Goal: Navigation & Orientation: Find specific page/section

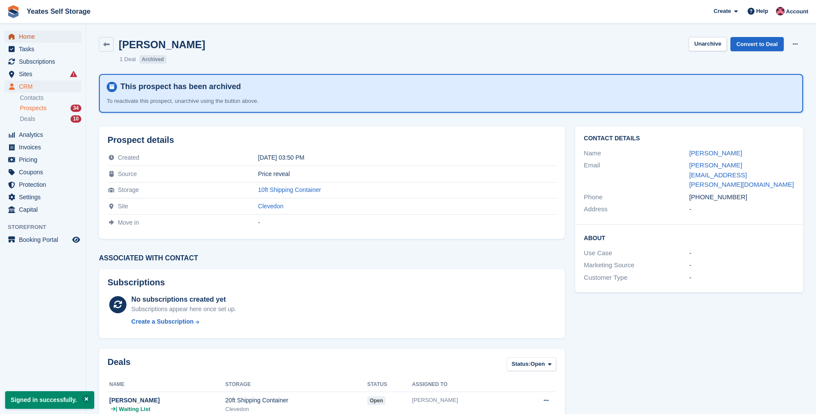
click at [25, 38] on span "Home" at bounding box center [45, 37] width 52 height 12
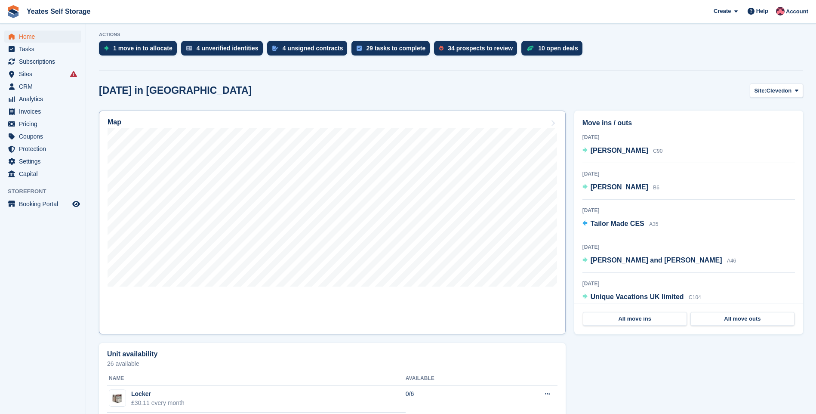
scroll to position [43, 0]
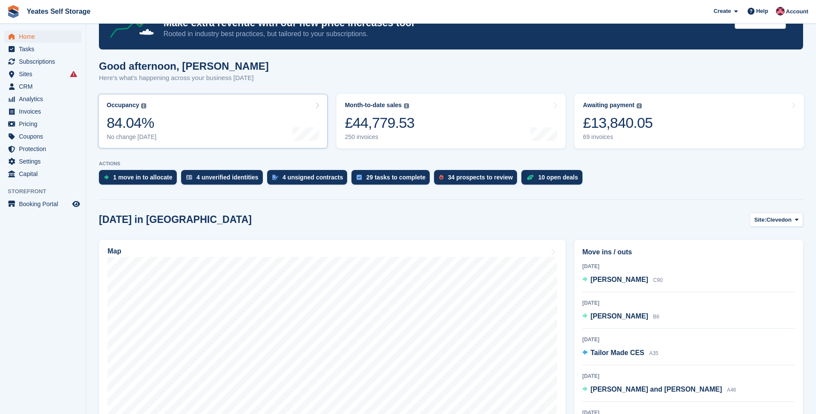
click at [204, 127] on link "Occupancy The percentage of all currently allocated units in terms of area. Inc…" at bounding box center [213, 121] width 230 height 55
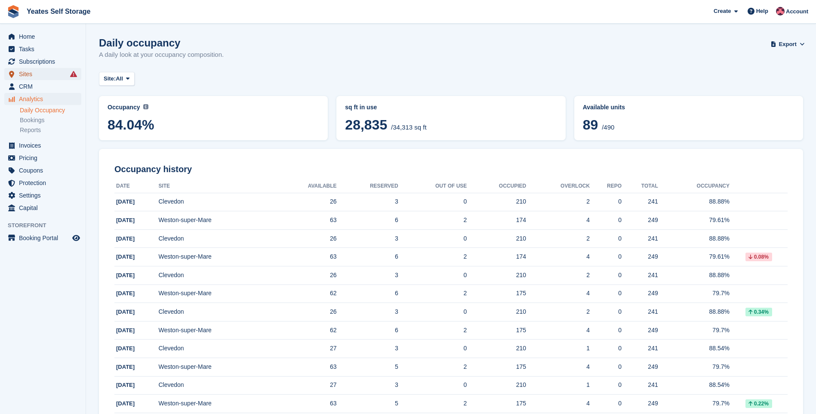
click at [25, 74] on span "Sites" at bounding box center [45, 74] width 52 height 12
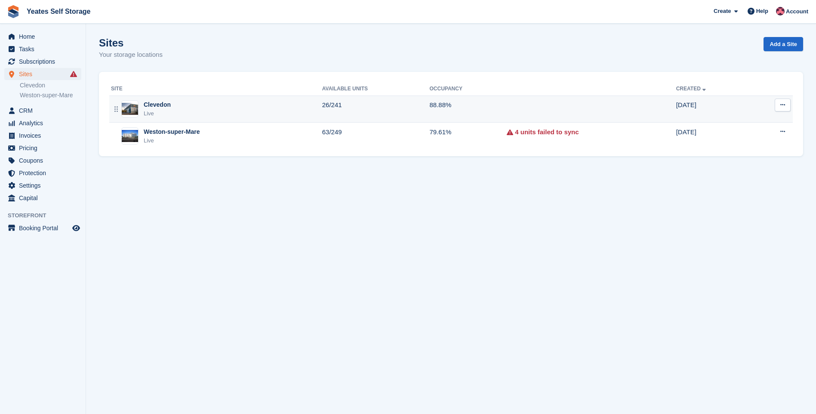
click at [164, 115] on div "Live" at bounding box center [157, 113] width 27 height 9
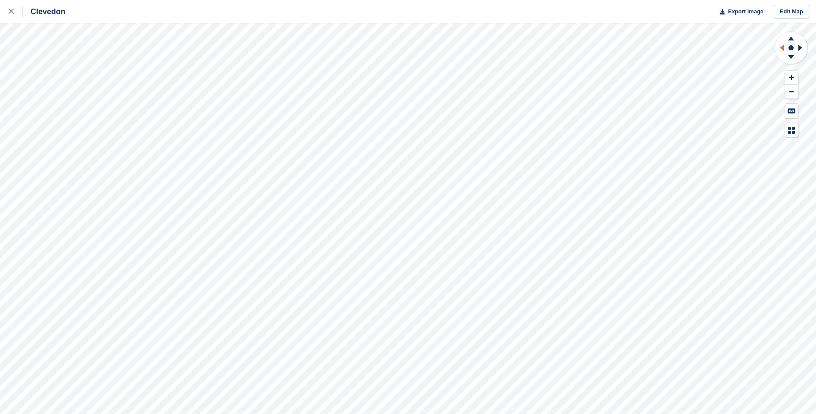
click at [780, 46] on icon at bounding box center [780, 48] width 11 height 22
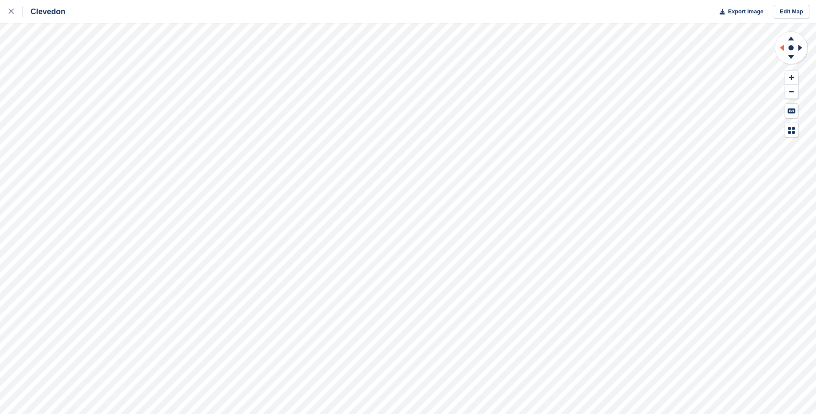
click at [780, 46] on icon at bounding box center [780, 48] width 11 height 22
click at [780, 47] on icon at bounding box center [780, 48] width 11 height 22
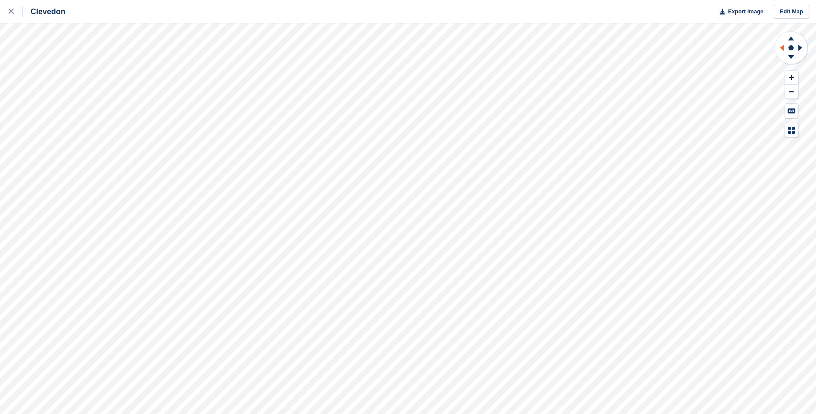
click at [780, 47] on icon at bounding box center [780, 48] width 11 height 22
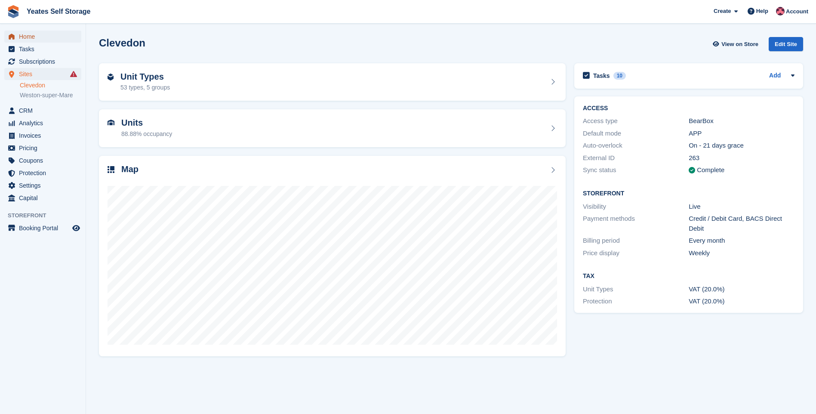
click at [33, 38] on span "Home" at bounding box center [45, 37] width 52 height 12
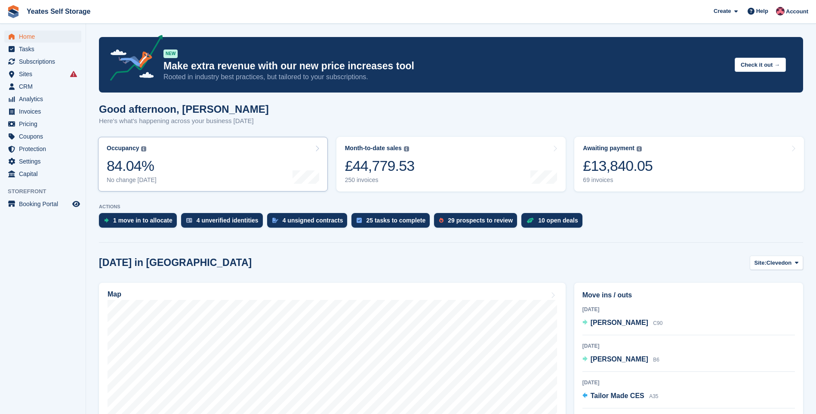
click at [291, 158] on link "Occupancy The percentage of all currently allocated units in terms of area. Inc…" at bounding box center [213, 164] width 230 height 55
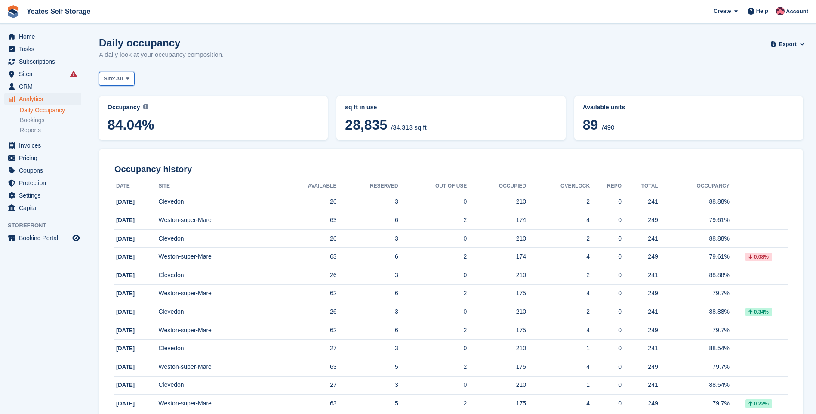
click at [129, 77] on icon at bounding box center [127, 79] width 3 height 6
click at [135, 125] on link "Weston-super-Mare" at bounding box center [140, 129] width 75 height 15
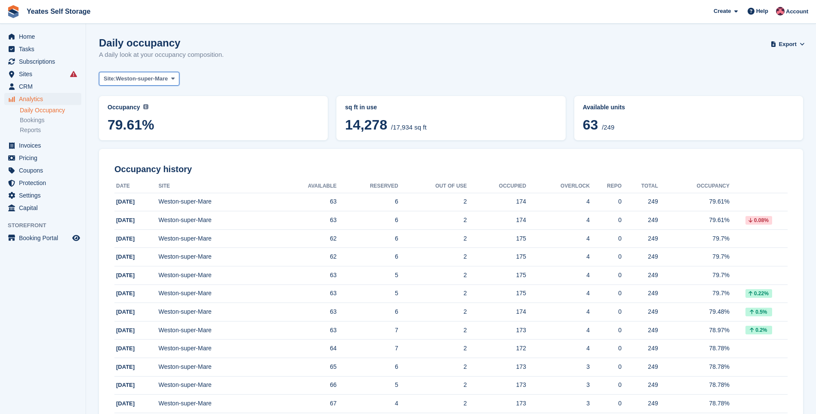
click at [174, 78] on icon at bounding box center [172, 79] width 3 height 6
click at [143, 114] on link "Clevedon" at bounding box center [140, 114] width 75 height 15
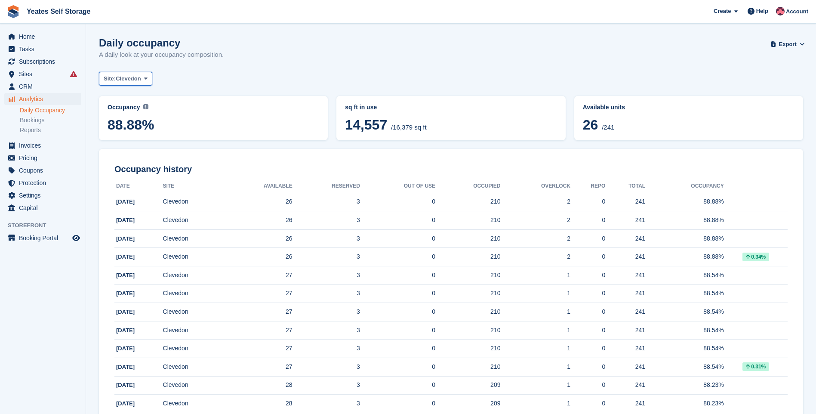
click at [128, 79] on span "Clevedon" at bounding box center [128, 78] width 25 height 9
click at [118, 99] on link "All" at bounding box center [140, 98] width 75 height 15
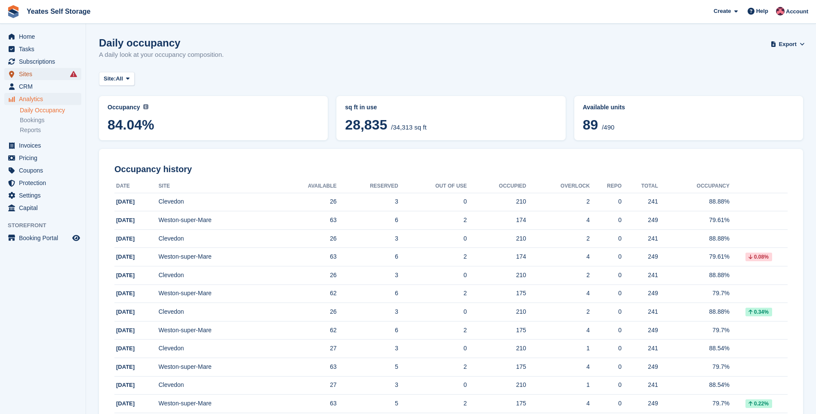
click at [34, 74] on span "Sites" at bounding box center [45, 74] width 52 height 12
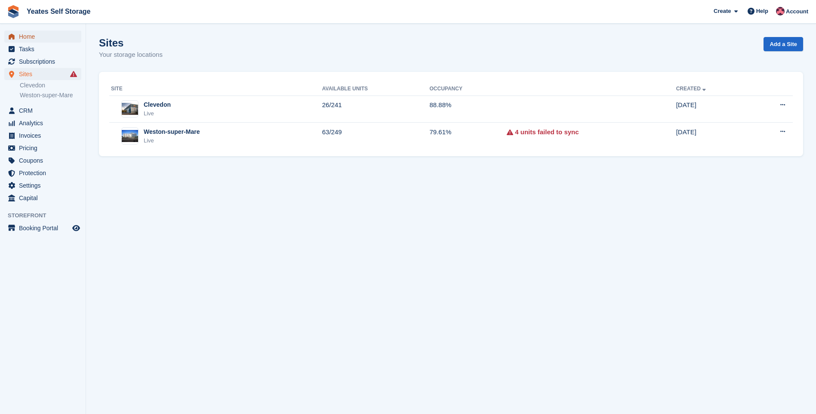
click at [31, 37] on span "Home" at bounding box center [45, 37] width 52 height 12
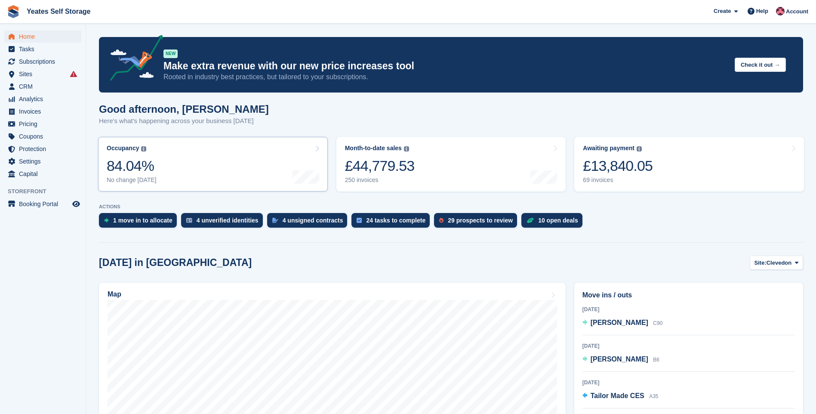
scroll to position [129, 0]
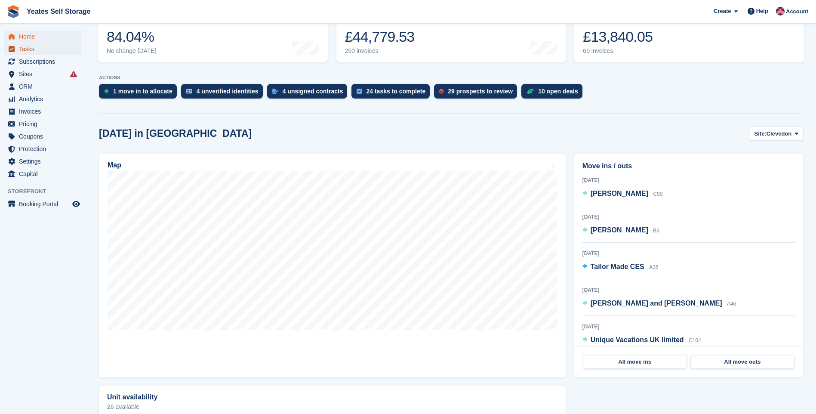
click at [31, 48] on span "Tasks" at bounding box center [45, 49] width 52 height 12
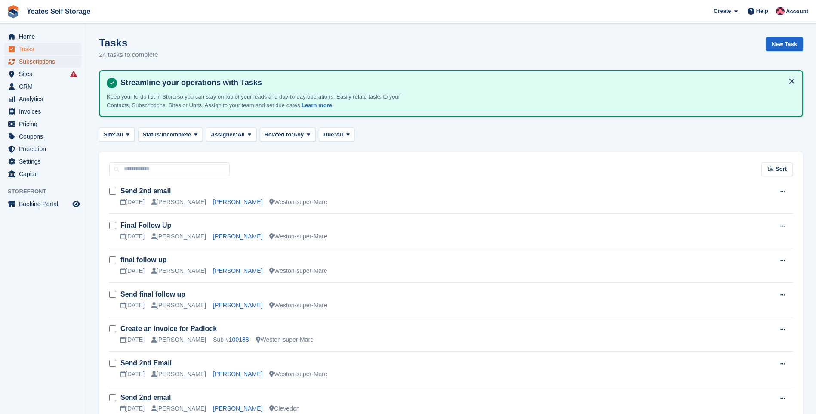
click at [40, 64] on span "Subscriptions" at bounding box center [45, 61] width 52 height 12
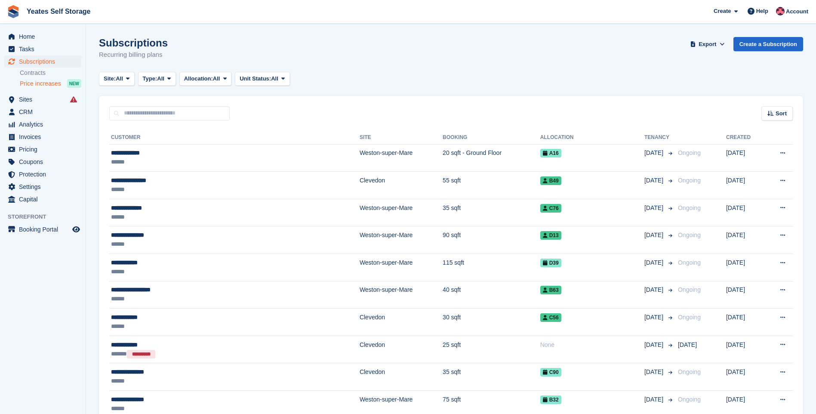
click at [36, 83] on span "Price increases" at bounding box center [40, 84] width 41 height 8
